Goal: Information Seeking & Learning: Check status

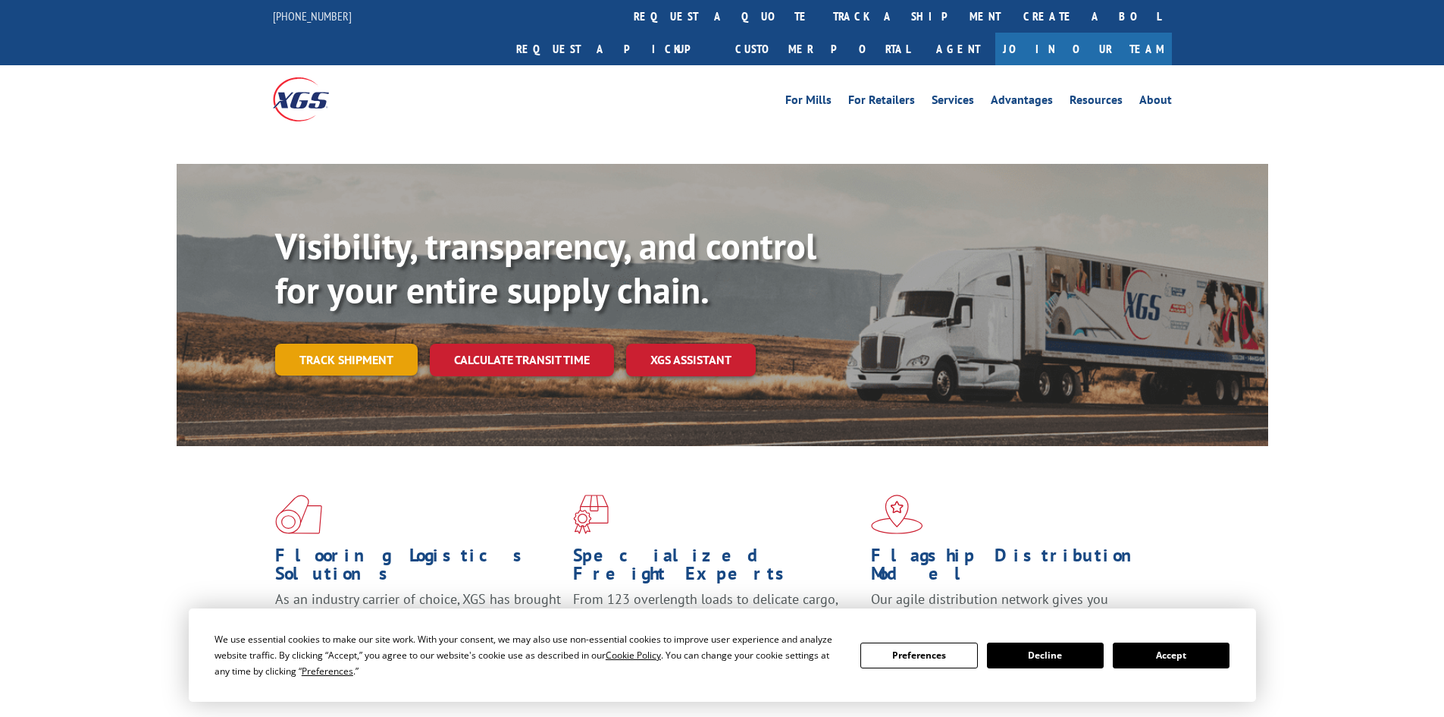
click at [372, 343] on link "Track shipment" at bounding box center [346, 359] width 143 height 32
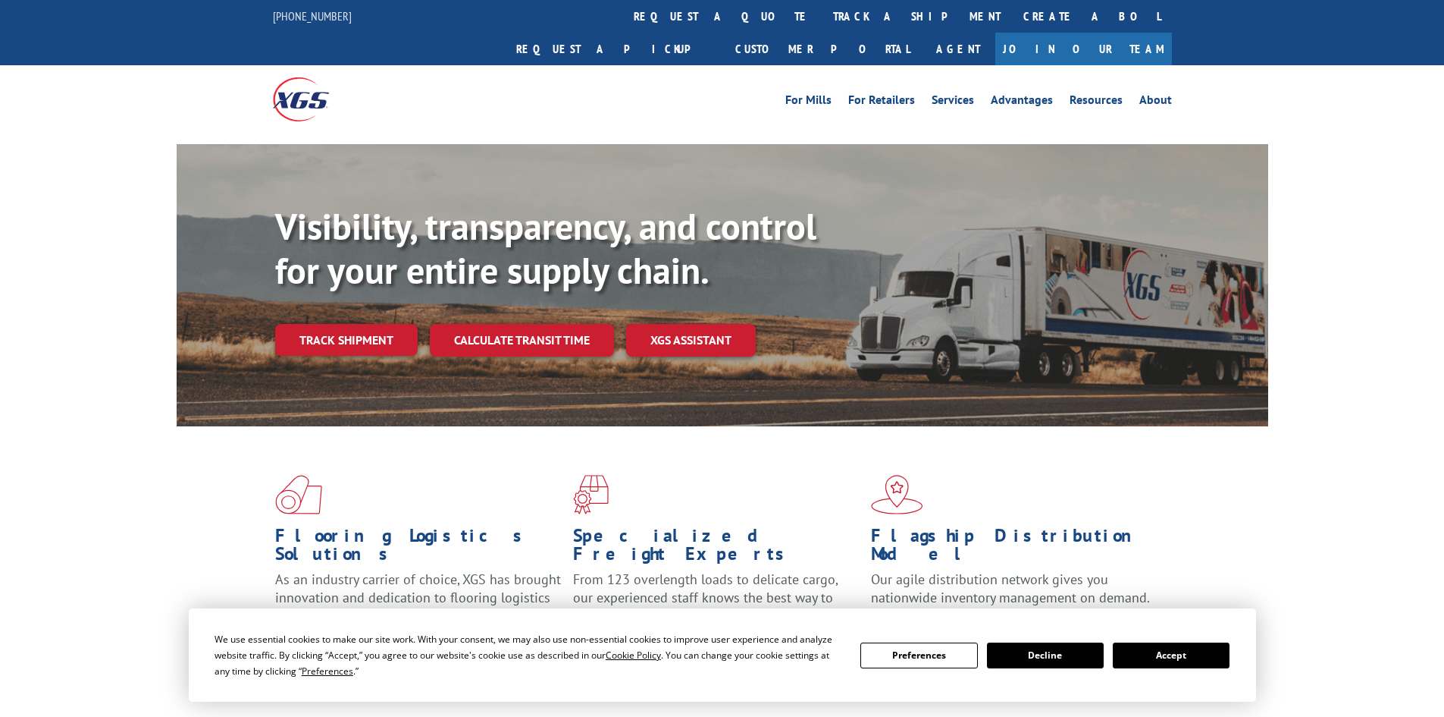
click at [1179, 652] on button "Accept" at bounding box center [1171, 655] width 117 height 26
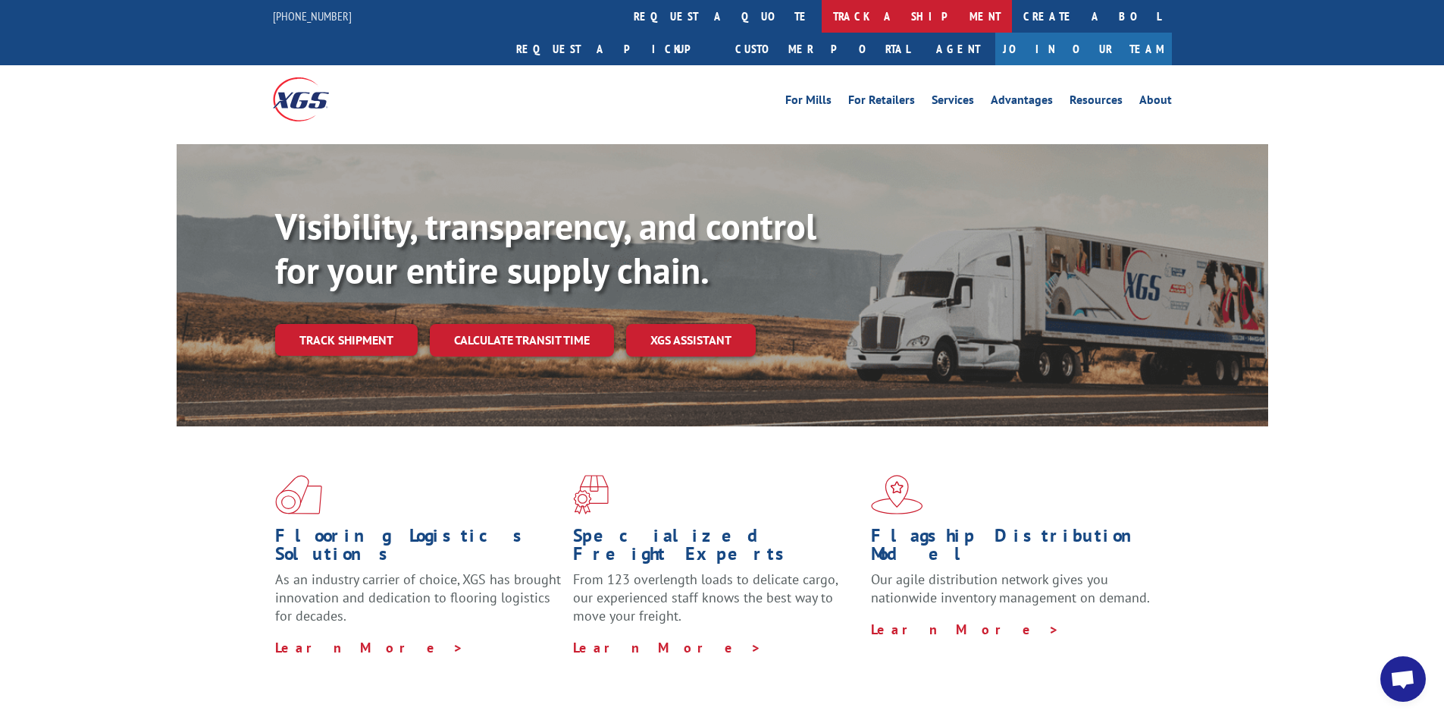
click at [822, 27] on link "track a shipment" at bounding box center [917, 16] width 190 height 33
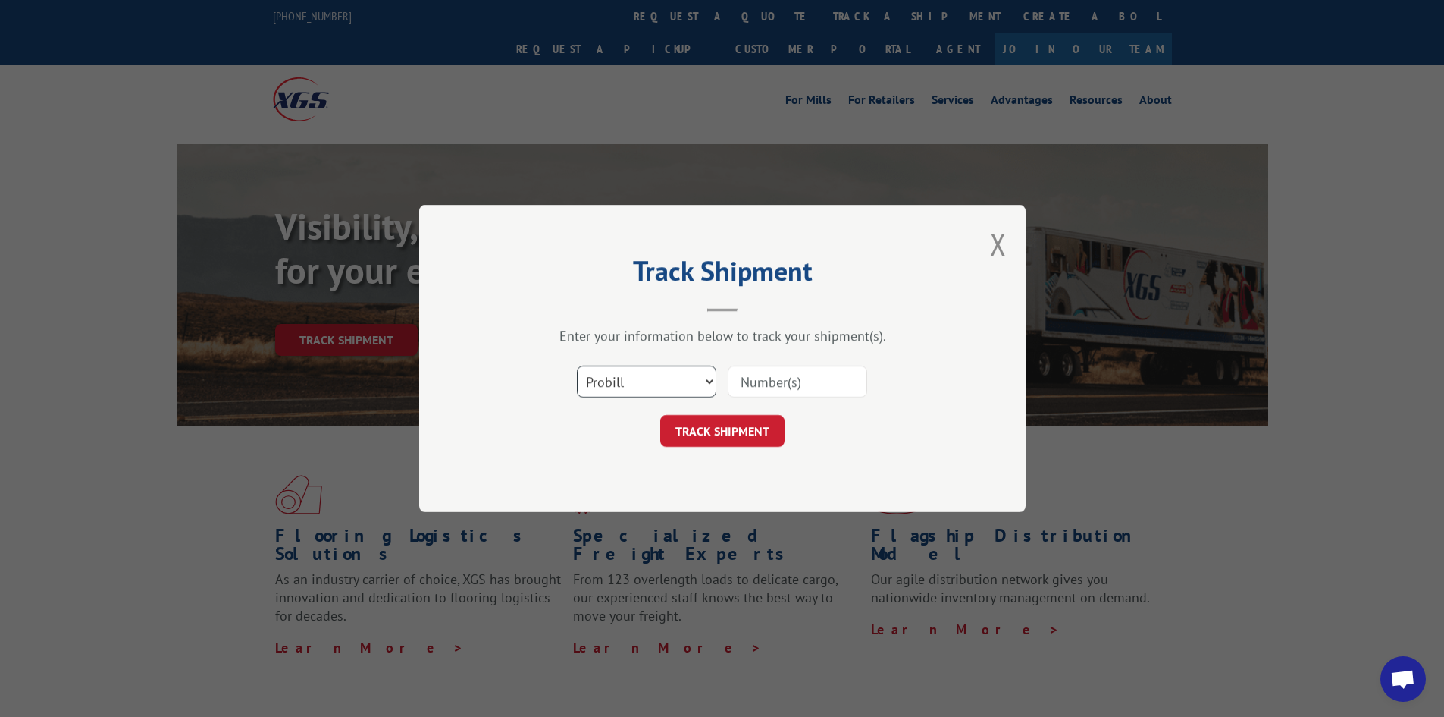
click at [663, 394] on select "Select category... Probill BOL PO" at bounding box center [647, 381] width 140 height 32
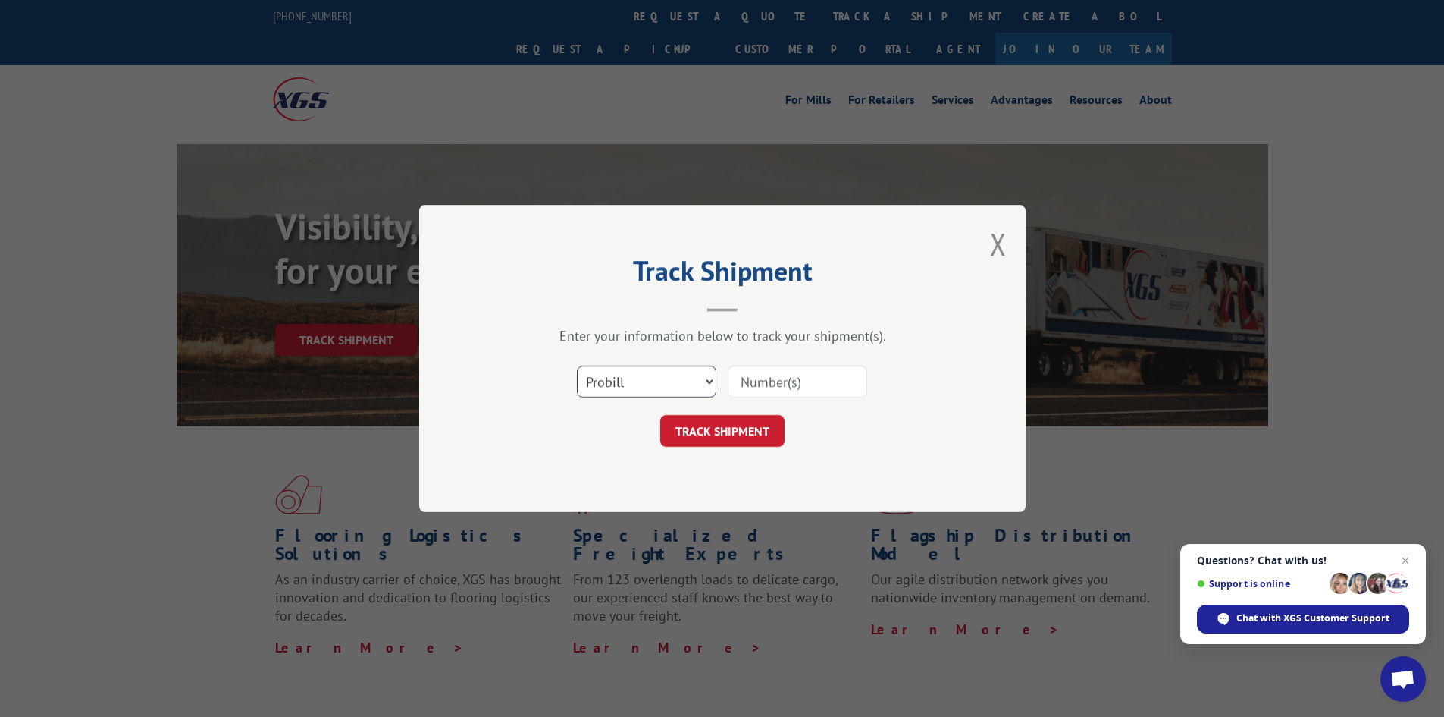
select select "po"
click at [577, 365] on select "Select category... Probill BOL PO" at bounding box center [647, 381] width 140 height 32
click at [769, 391] on input at bounding box center [798, 381] width 140 height 32
paste input "34516294"
type input "34516294"
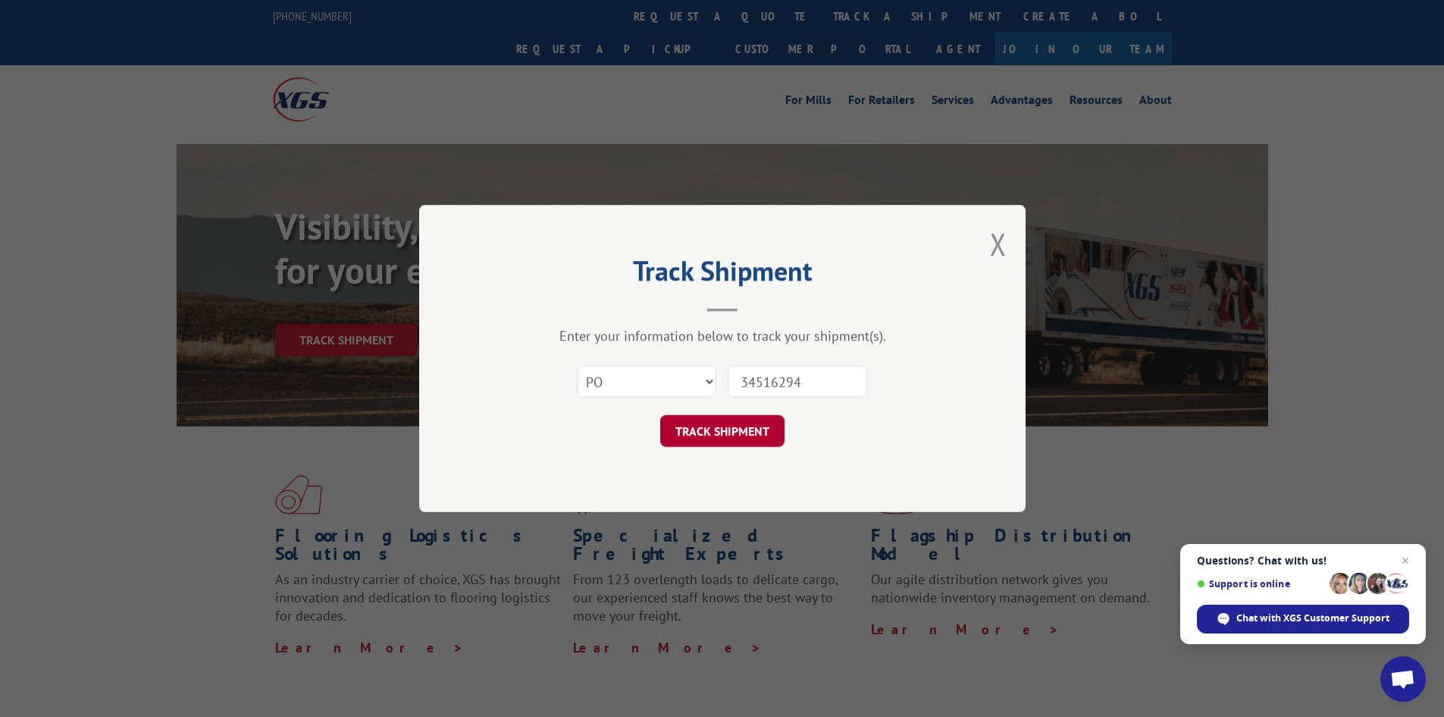
click at [725, 441] on button "TRACK SHIPMENT" at bounding box center [722, 431] width 124 height 32
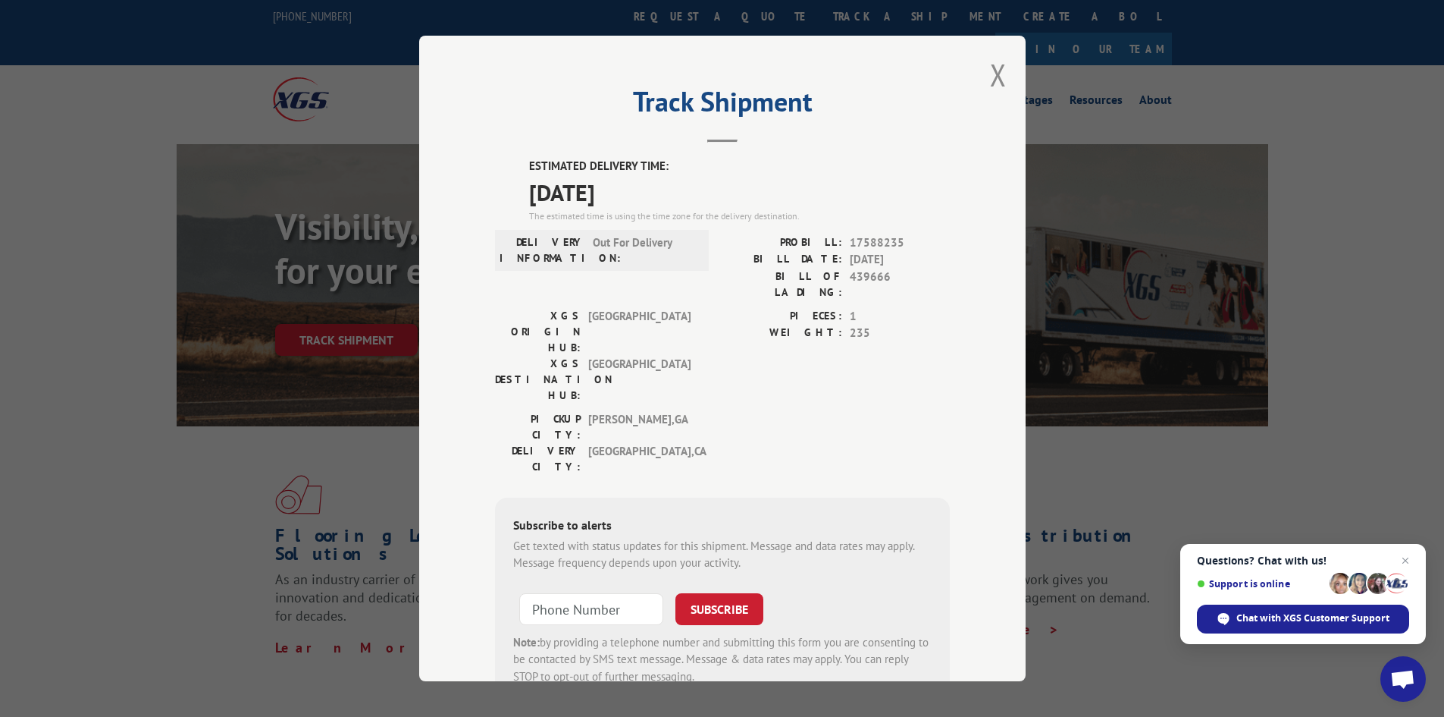
click at [1351, 434] on div "Track Shipment ESTIMATED DELIVERY TIME: [DATE] The estimated time is using the …" at bounding box center [722, 358] width 1444 height 717
click at [1004, 80] on div "Track Shipment ESTIMATED DELIVERY TIME: [DATE] The estimated time is using the …" at bounding box center [722, 358] width 607 height 645
click at [990, 77] on button "Close modal" at bounding box center [998, 75] width 17 height 40
